Goal: Transaction & Acquisition: Book appointment/travel/reservation

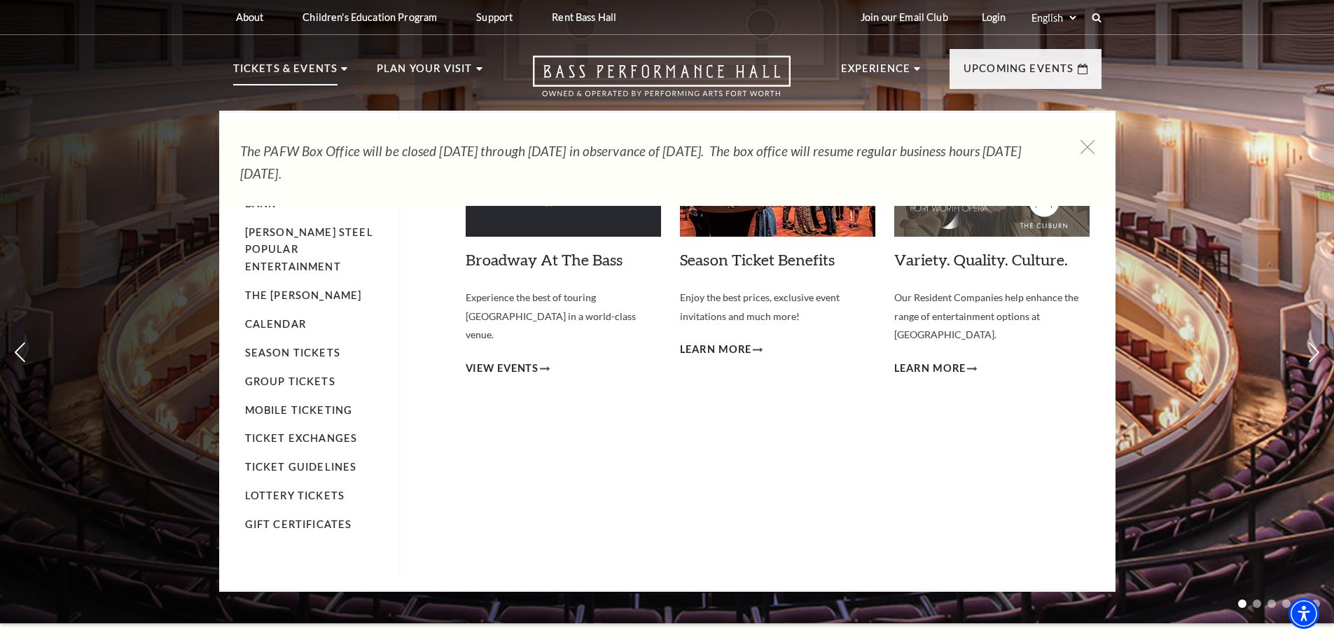
click at [290, 69] on p "Tickets & Events" at bounding box center [285, 72] width 105 height 25
click at [280, 318] on link "Calendar" at bounding box center [275, 324] width 61 height 12
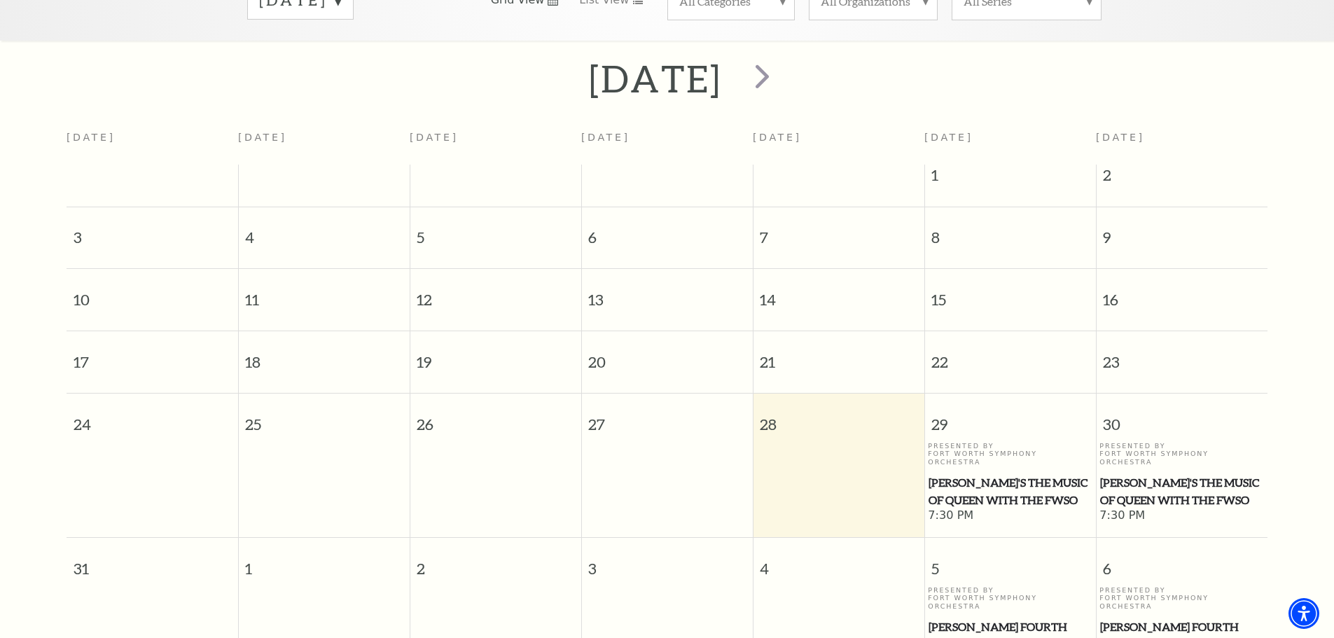
scroll to position [264, 0]
click at [782, 67] on span "next" at bounding box center [762, 77] width 40 height 40
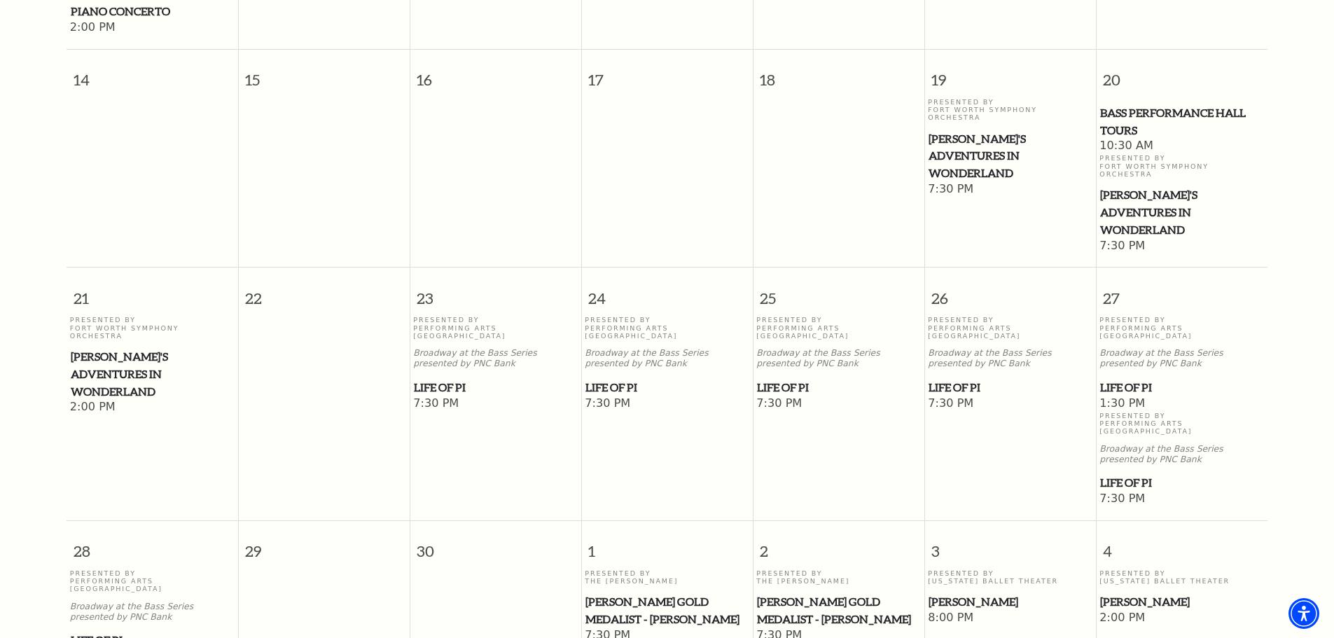
scroll to position [754, 0]
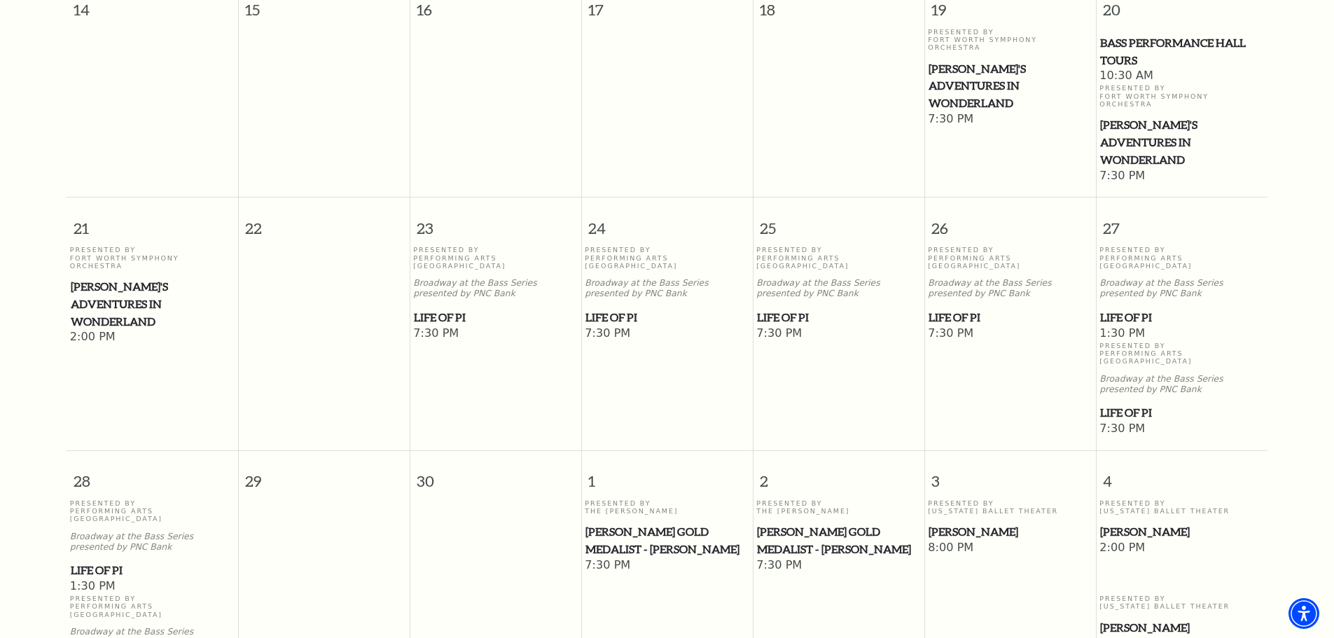
click at [951, 523] on span "[PERSON_NAME]" at bounding box center [1009, 532] width 163 height 18
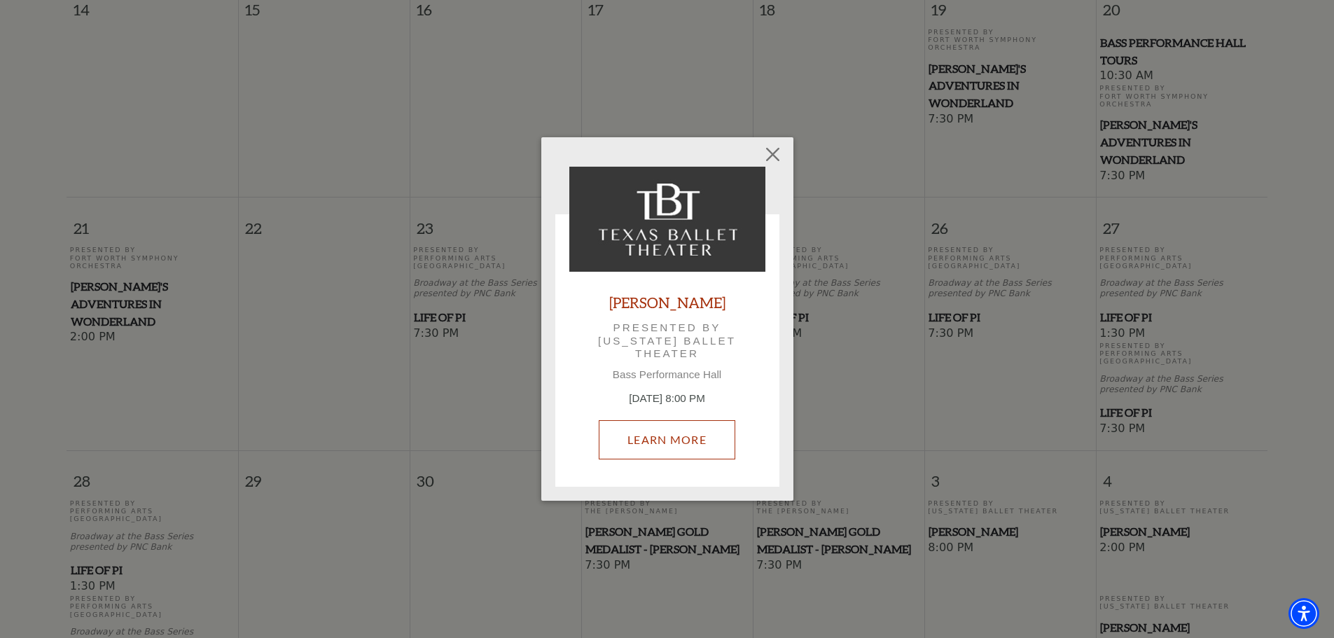
click at [670, 437] on link "Learn More" at bounding box center [667, 439] width 137 height 39
